Goal: Navigation & Orientation: Find specific page/section

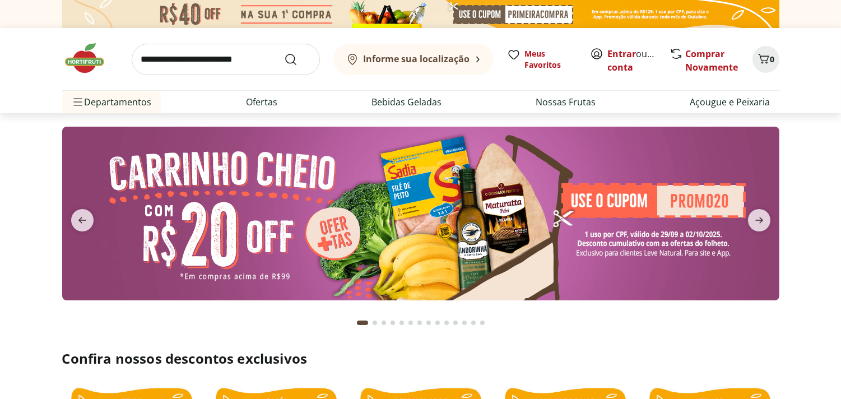
click at [461, 59] on b "Informe sua localização" at bounding box center [417, 59] width 106 height 12
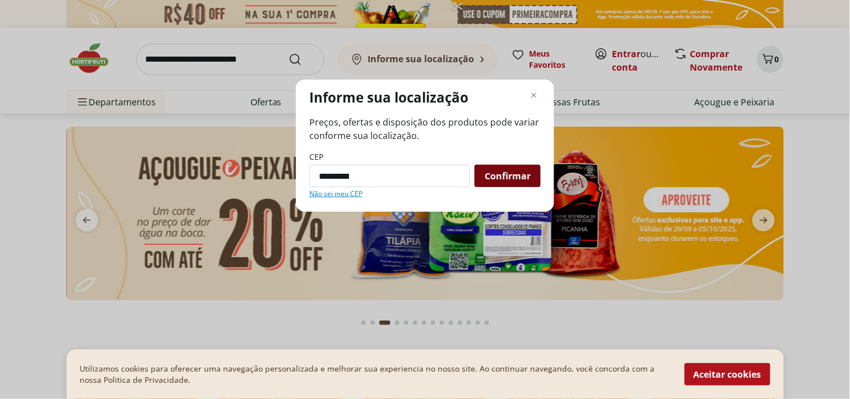
type input "*********"
click at [497, 178] on span "Confirmar" at bounding box center [508, 175] width 46 height 9
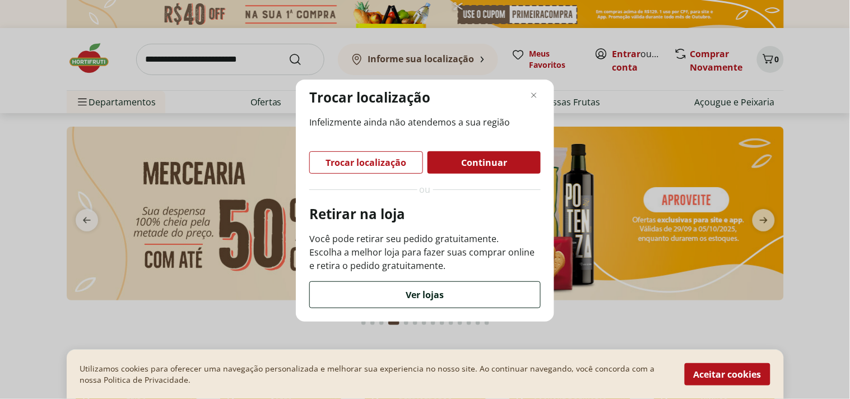
click at [411, 293] on span "Ver lojas" at bounding box center [425, 294] width 38 height 9
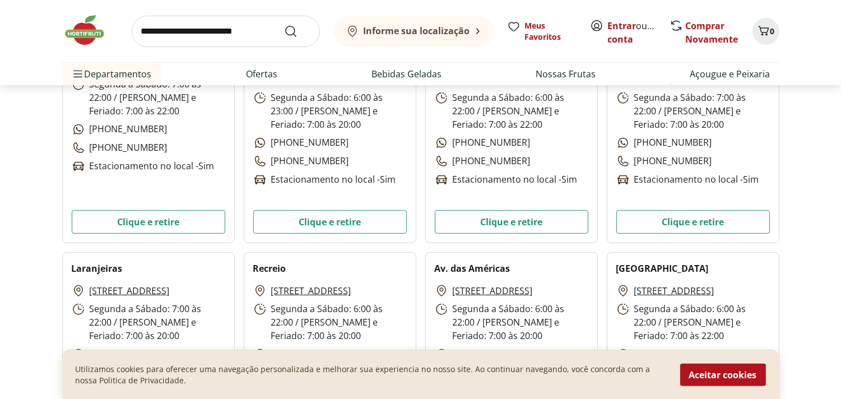
scroll to position [1121, 0]
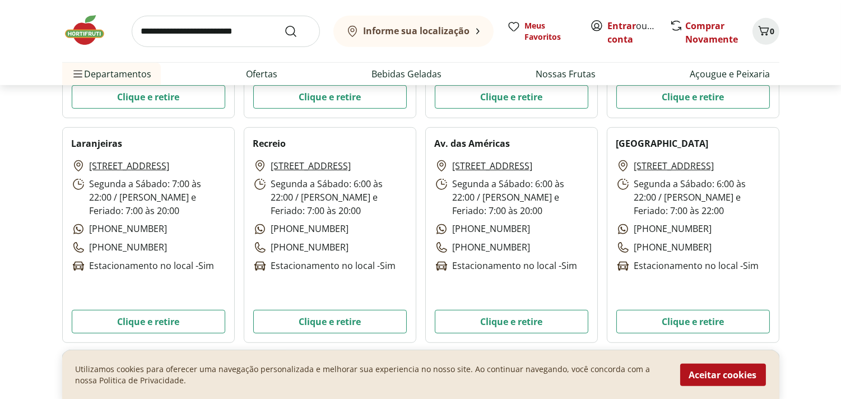
click at [260, 167] on icon at bounding box center [259, 165] width 13 height 13
click at [308, 166] on link "[STREET_ADDRESS]" at bounding box center [311, 165] width 80 height 13
